Goal: Book appointment/travel/reservation

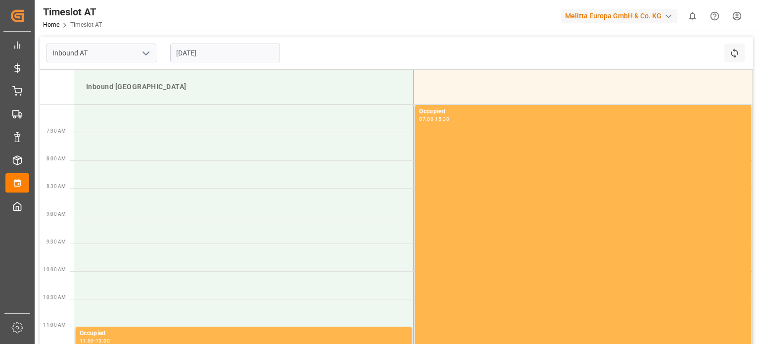
click at [224, 48] on input "[DATE]" at bounding box center [225, 53] width 110 height 19
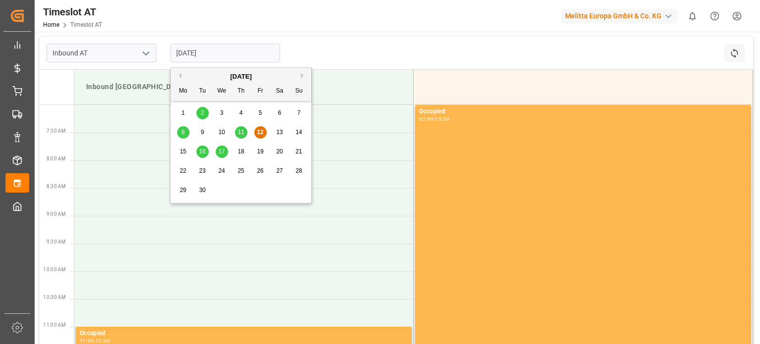
click at [218, 149] on span "17" at bounding box center [221, 151] width 6 height 7
type input "[DATE]"
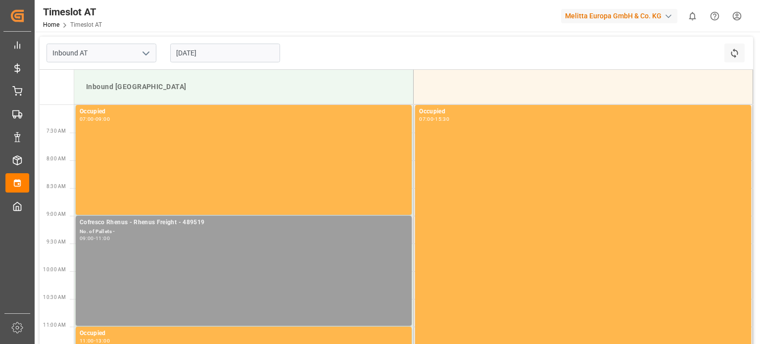
click at [263, 237] on div "09:00 - 11:00" at bounding box center [244, 238] width 328 height 5
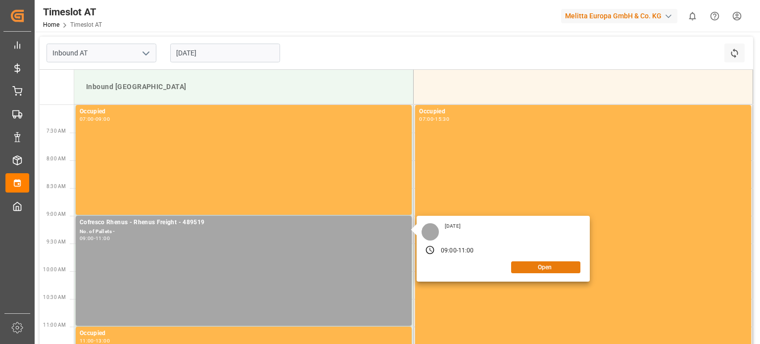
click at [545, 266] on button "Open" at bounding box center [545, 267] width 69 height 12
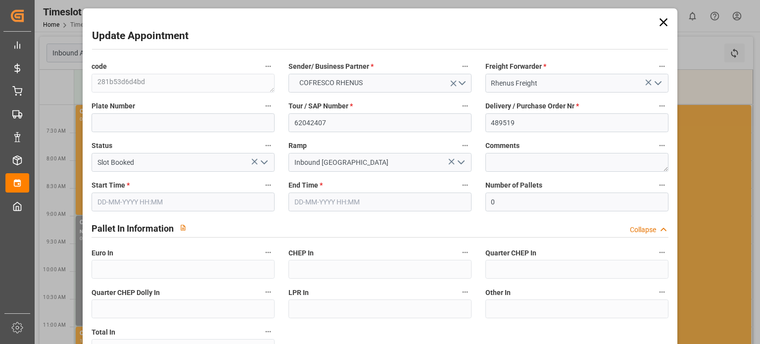
type input "[DATE] 09:00"
type input "[DATE] 11:00"
type input "[DATE] 07:40"
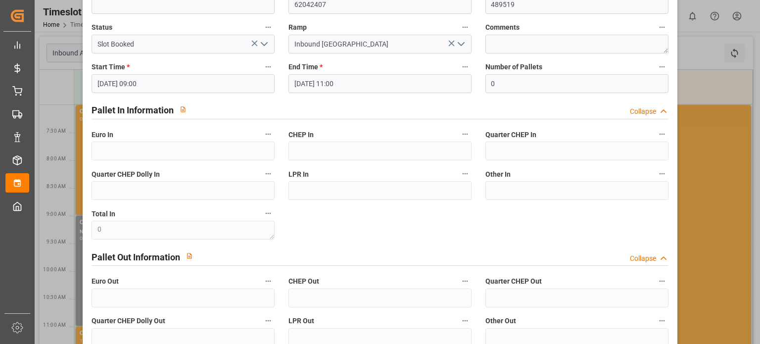
scroll to position [218, 0]
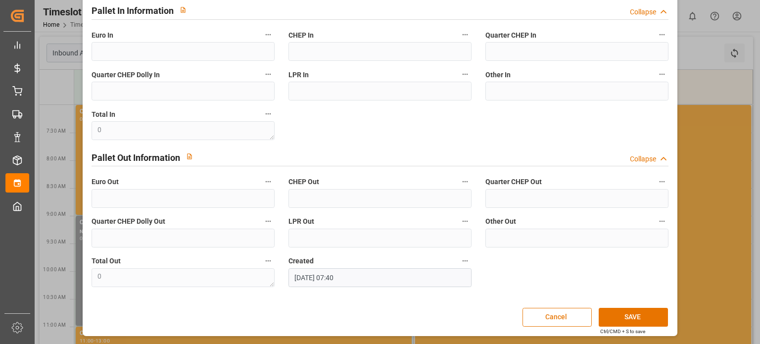
click at [547, 310] on button "Cancel" at bounding box center [557, 317] width 69 height 19
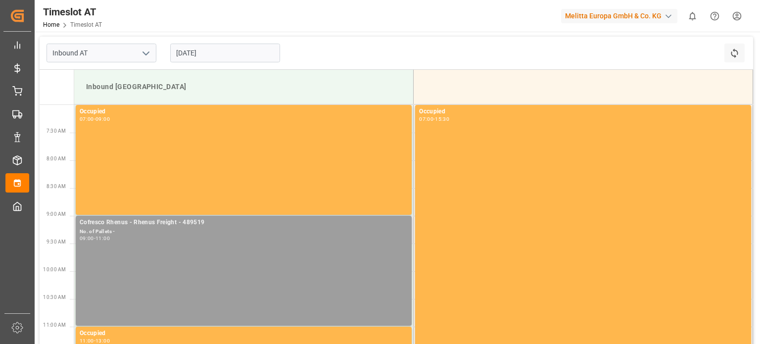
drag, startPoint x: 228, startPoint y: 301, endPoint x: 153, endPoint y: 244, distance: 93.6
click at [153, 244] on div "Cofresco Rhenus - Rhenus Freight - 489519 No. of Pallets - 09:00 - 11:00" at bounding box center [244, 271] width 328 height 106
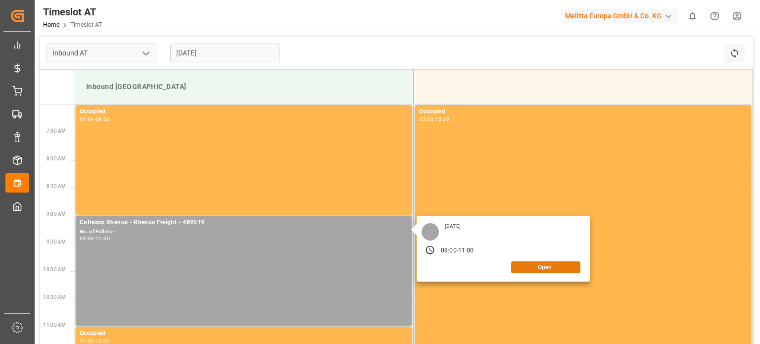
click at [543, 263] on button "Open" at bounding box center [545, 267] width 69 height 12
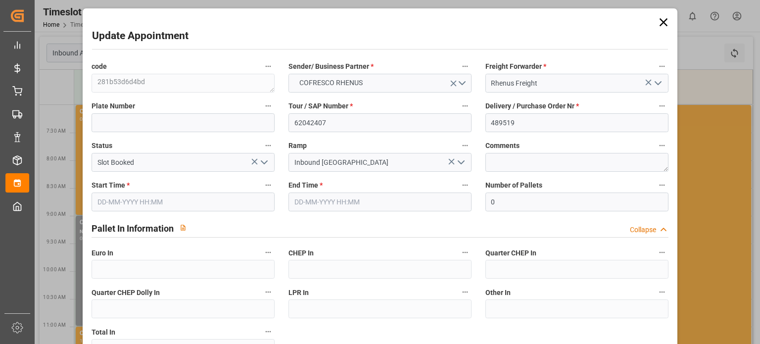
type input "[DATE] 09:00"
type input "[DATE] 11:00"
type input "[DATE] 07:40"
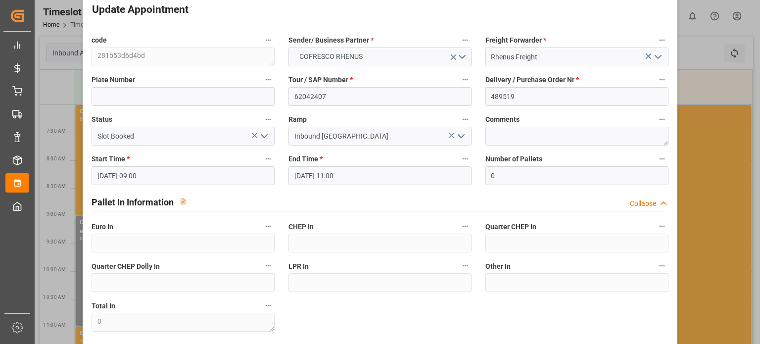
scroll to position [0, 0]
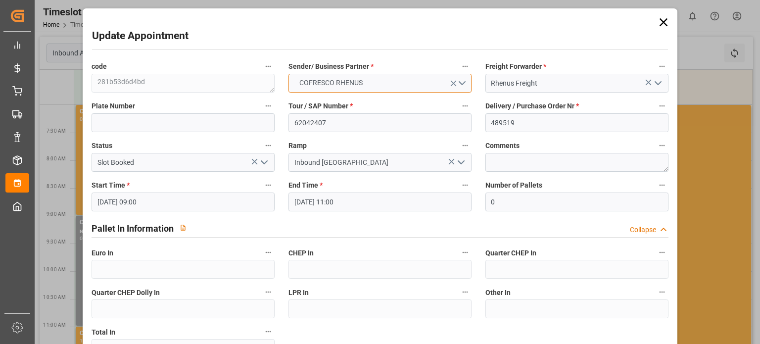
click at [393, 86] on button "COFRESCO RHENUS" at bounding box center [380, 83] width 183 height 19
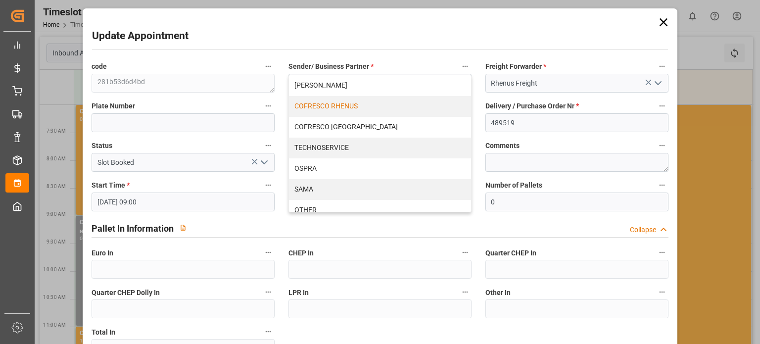
drag, startPoint x: 481, startPoint y: 54, endPoint x: 472, endPoint y: 57, distance: 9.9
click at [475, 55] on div "Update Appointment code 281b53d6d4bd Sender/ Business Partner * COFRESCO RHENUS…" at bounding box center [380, 281] width 590 height 541
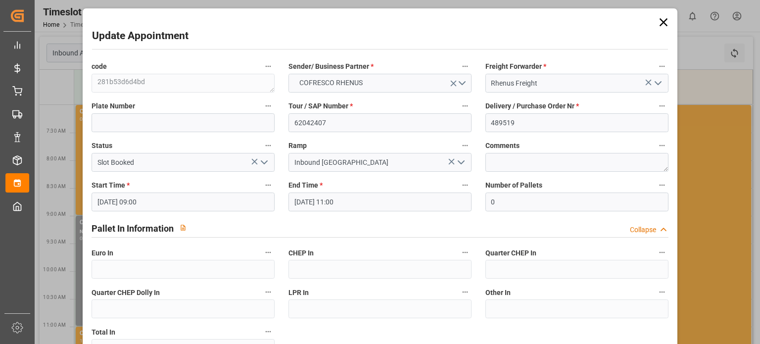
click at [663, 19] on icon at bounding box center [664, 22] width 8 height 8
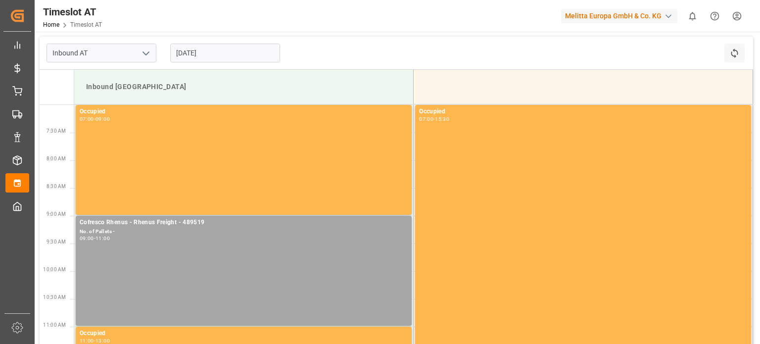
drag, startPoint x: 214, startPoint y: 24, endPoint x: 230, endPoint y: 47, distance: 27.7
click at [214, 25] on div "Timeslot AT Home Timeslot AT Melitta Europa GmbH & Co. KG 0 Notifications Only …" at bounding box center [394, 16] width 733 height 32
click at [228, 42] on div "[DATE]" at bounding box center [225, 53] width 124 height 33
click at [192, 267] on div "Cofresco Rhenus - Rhenus Freight - 489519 No. of Pallets - 09:00 - 11:00" at bounding box center [244, 271] width 328 height 106
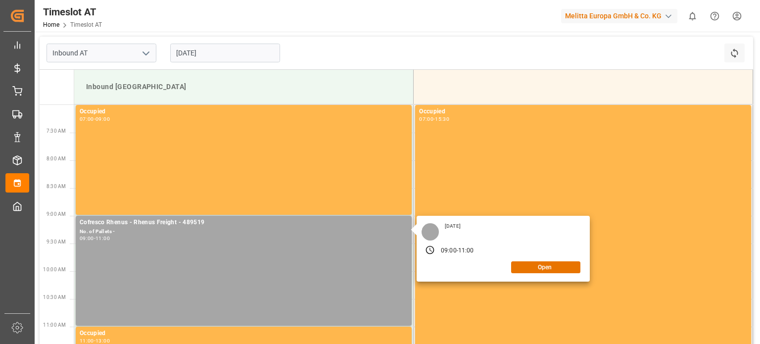
click at [572, 273] on div "[DATE] 09:00 - 11:00 Open" at bounding box center [503, 249] width 173 height 66
